Goal: Transaction & Acquisition: Purchase product/service

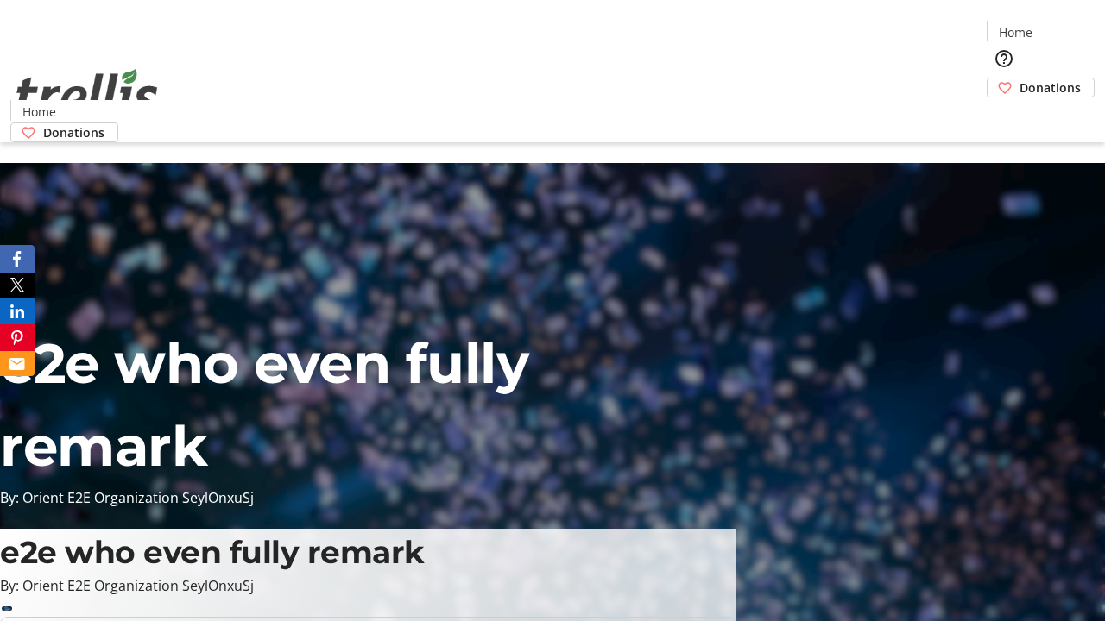
click at [1019, 79] on span "Donations" at bounding box center [1049, 88] width 61 height 18
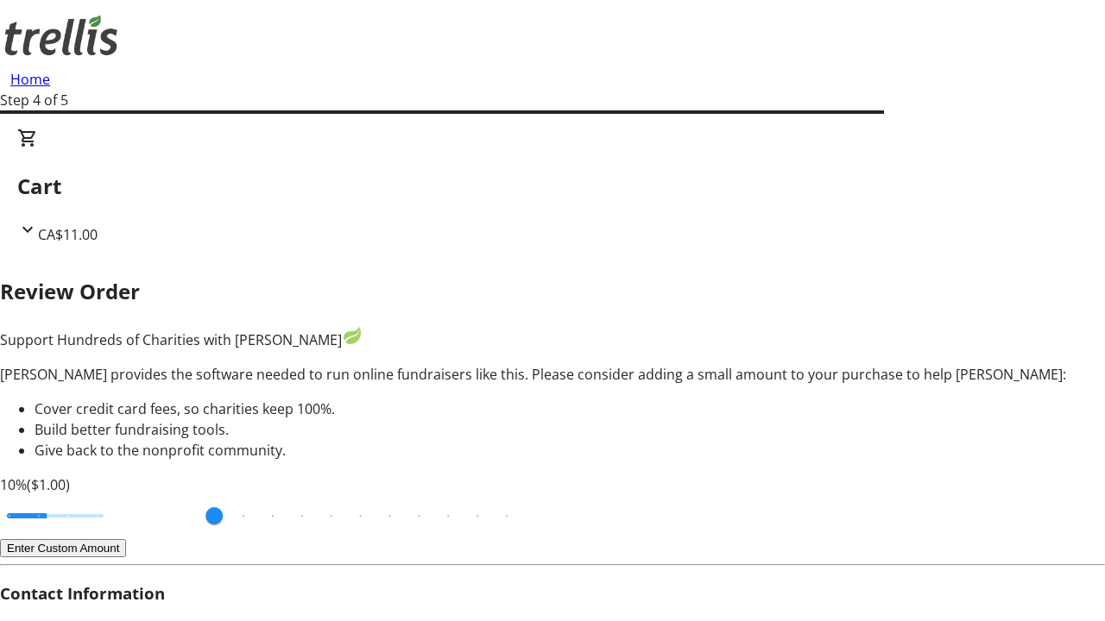
click at [126, 539] on button "Enter Custom Amount" at bounding box center [63, 548] width 126 height 18
